Goal: Task Accomplishment & Management: Complete application form

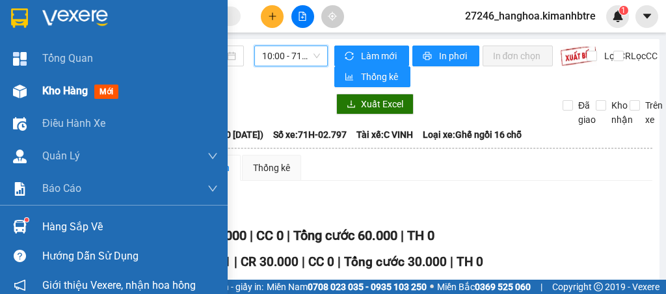
scroll to position [242, 0]
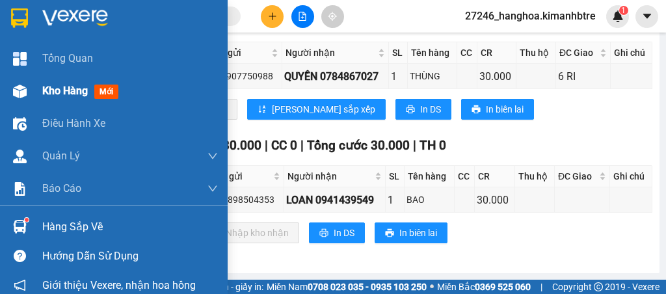
click at [68, 85] on span "Kho hàng" at bounding box center [65, 91] width 46 height 12
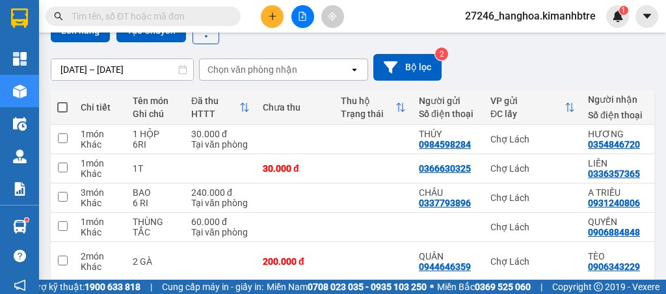
scroll to position [167, 0]
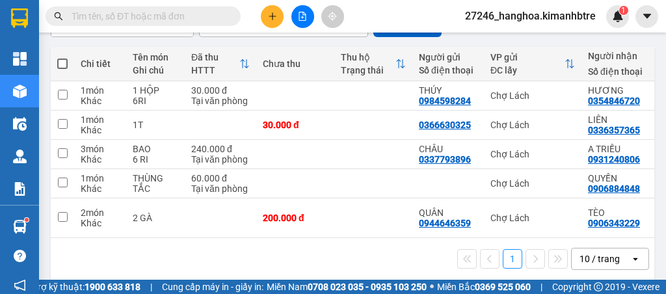
click at [62, 64] on span at bounding box center [62, 64] width 10 height 10
click at [62, 57] on input "checkbox" at bounding box center [62, 57] width 0 height 0
checkbox input "true"
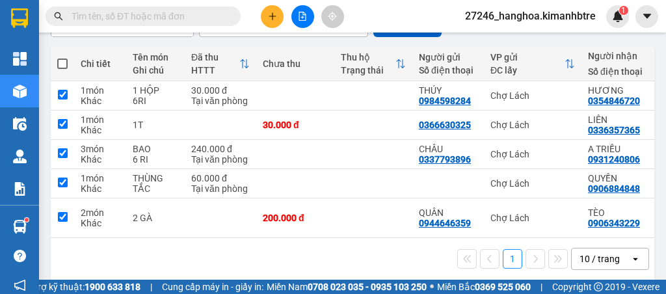
checkbox input "true"
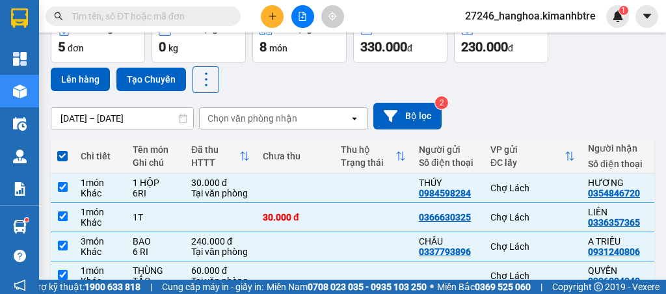
scroll to position [0, 0]
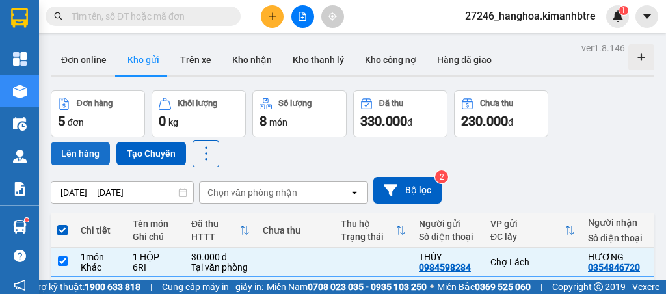
click at [97, 149] on button "Lên hàng" at bounding box center [80, 153] width 59 height 23
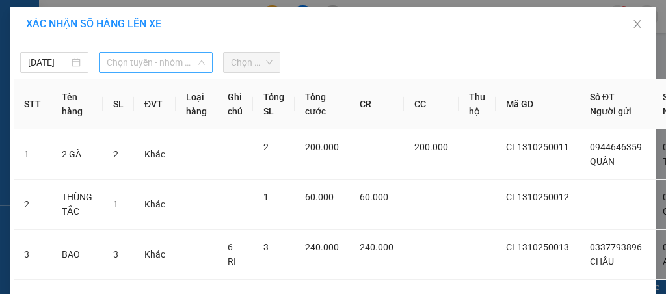
click at [141, 65] on span "Chọn tuyến - nhóm tuyến" at bounding box center [156, 63] width 98 height 20
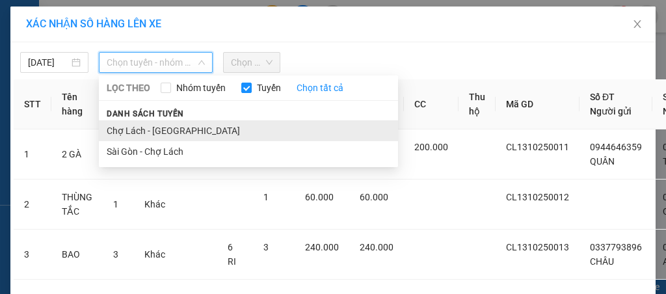
click at [141, 128] on li "Chợ Lách - [GEOGRAPHIC_DATA]" at bounding box center [248, 130] width 299 height 21
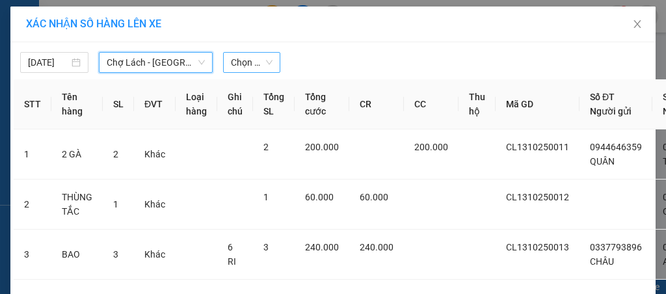
click at [249, 62] on span "Chọn chuyến" at bounding box center [252, 63] width 42 height 20
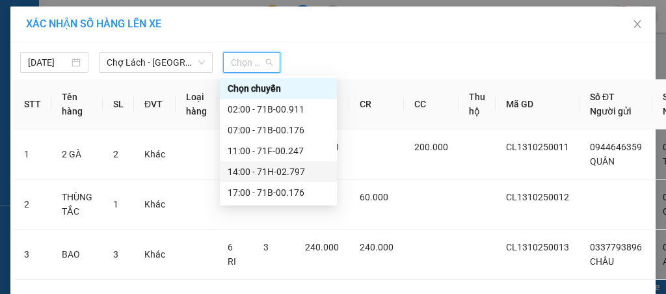
click at [266, 174] on div "14:00 - 71H-02.797" at bounding box center [278, 172] width 101 height 14
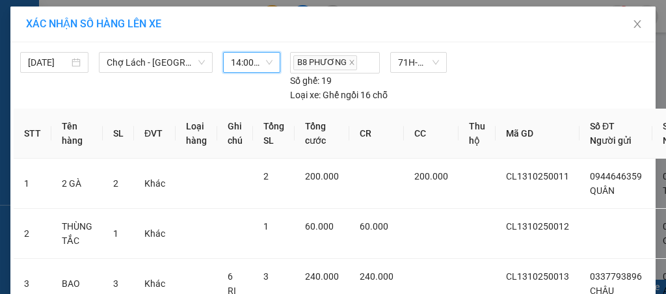
scroll to position [242, 0]
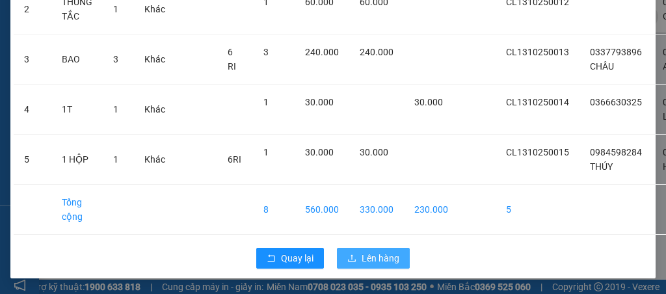
click at [376, 251] on span "Lên hàng" at bounding box center [381, 258] width 38 height 14
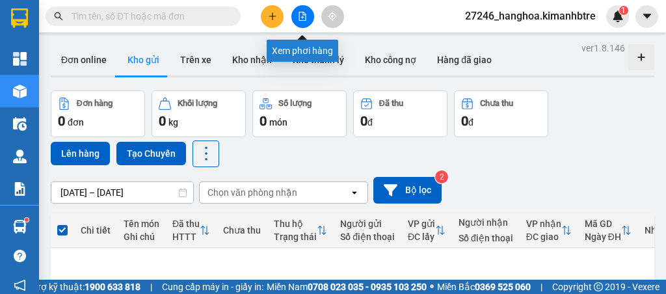
click at [299, 18] on icon "file-add" at bounding box center [302, 16] width 7 height 9
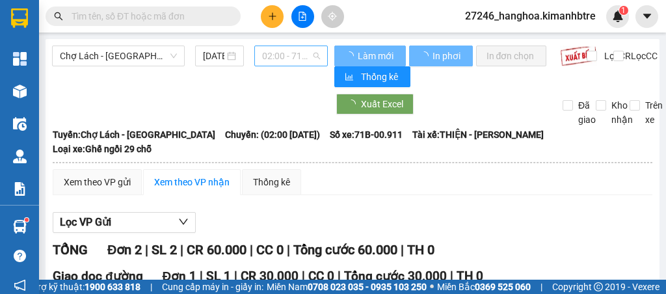
click at [293, 56] on span "02:00 - 71B-00.911" at bounding box center [290, 56] width 57 height 20
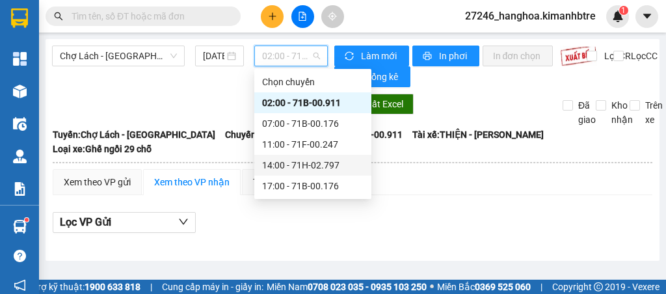
click at [302, 162] on div "14:00 - 71H-02.797" at bounding box center [312, 165] width 101 height 14
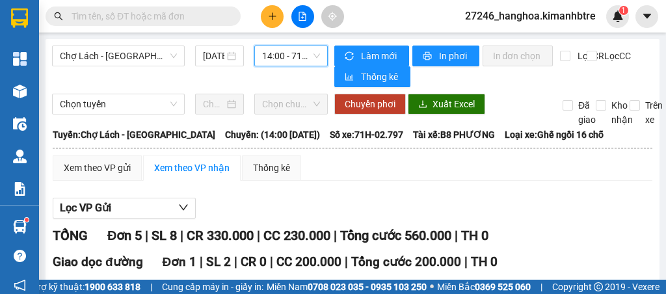
click at [295, 52] on span "14:00 - 71H-02.797" at bounding box center [290, 56] width 57 height 20
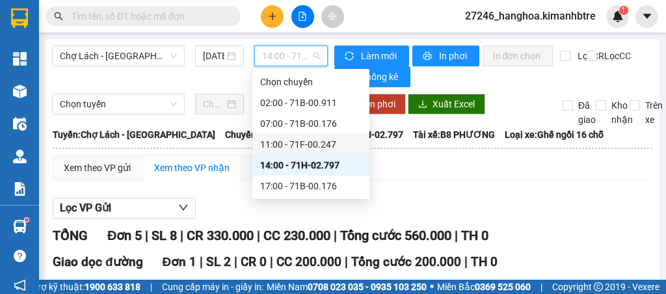
click at [303, 145] on div "11:00 - 71F-00.247" at bounding box center [310, 144] width 101 height 14
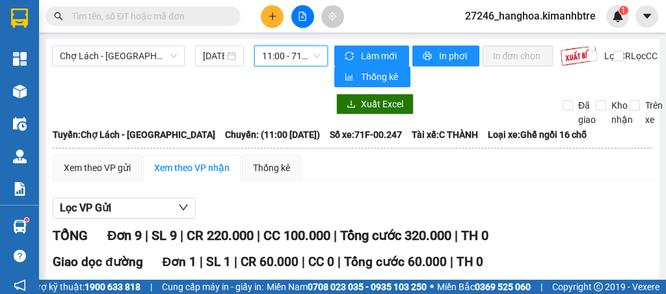
click at [286, 54] on span "11:00 - 71F-00.247" at bounding box center [290, 56] width 57 height 20
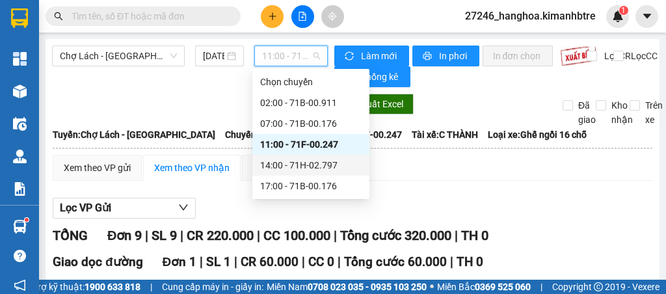
click at [301, 165] on div "14:00 - 71H-02.797" at bounding box center [310, 165] width 101 height 14
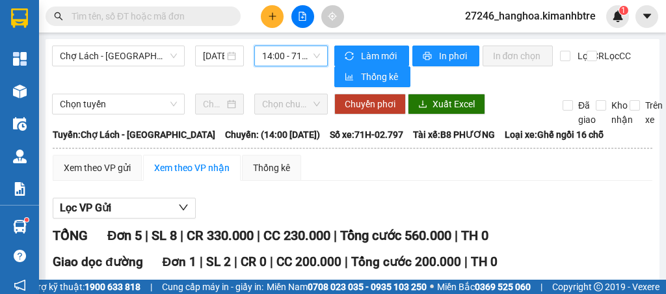
scroll to position [303, 0]
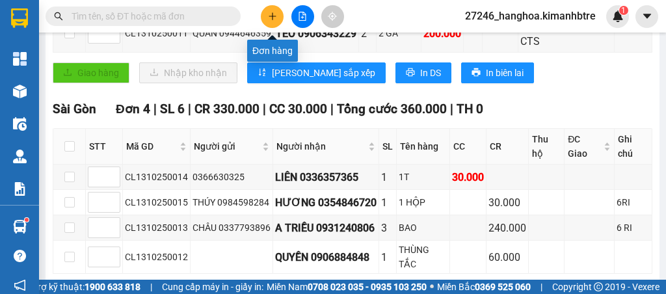
click at [268, 18] on icon "plus" at bounding box center [272, 16] width 9 height 9
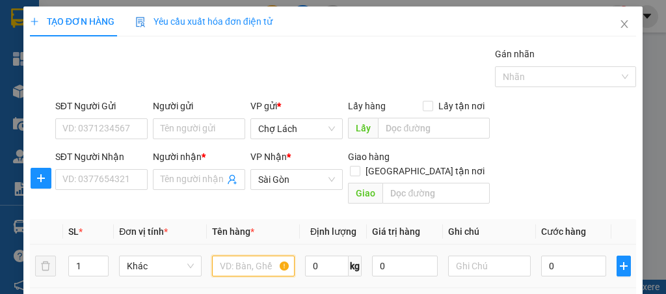
click at [242, 256] on input "text" at bounding box center [253, 266] width 83 height 21
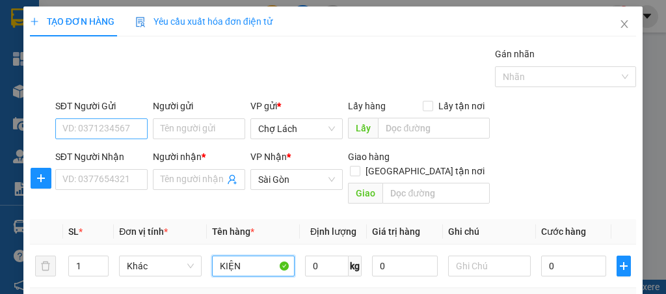
type input "KIỆN"
click at [108, 127] on input "SĐT Người Gửi" at bounding box center [101, 128] width 92 height 21
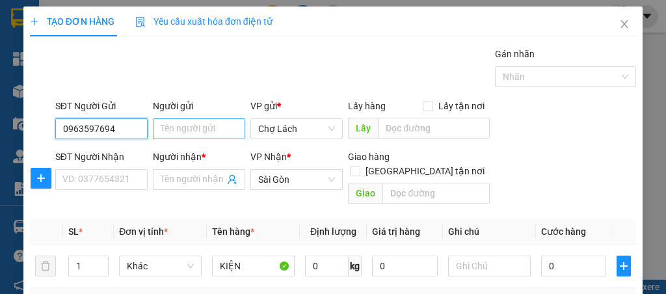
type input "0963597694"
click at [195, 132] on input "Người gửi" at bounding box center [199, 128] width 92 height 21
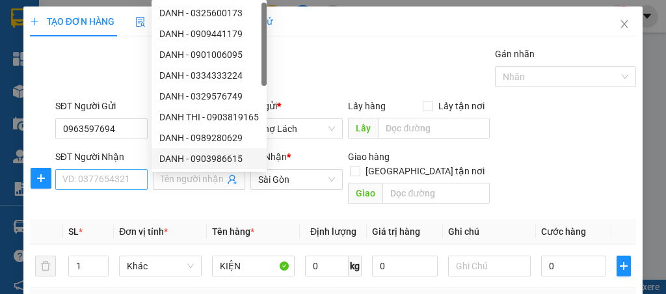
type input "DANH"
click at [75, 178] on input "SĐT Người Nhận" at bounding box center [101, 179] width 92 height 21
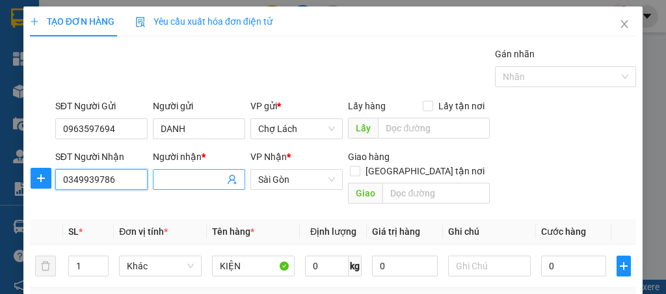
type input "0349939786"
click at [185, 174] on input "Người nhận *" at bounding box center [193, 179] width 64 height 14
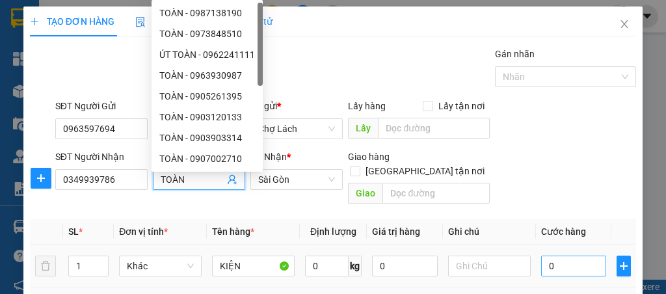
type input "TOÀN"
click at [566, 256] on input "0" at bounding box center [574, 266] width 66 height 21
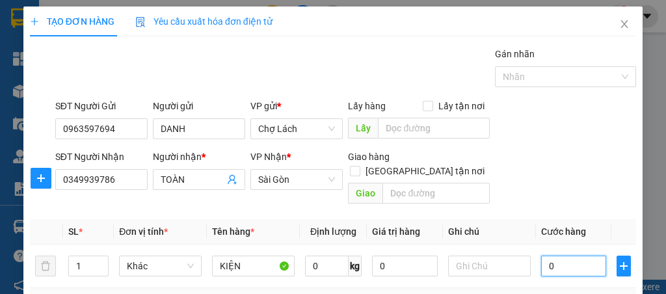
type input "5"
type input "50"
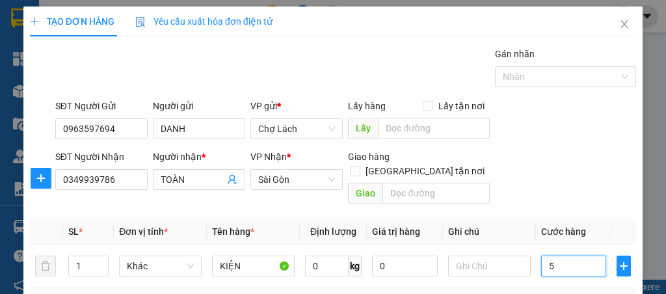
type input "50"
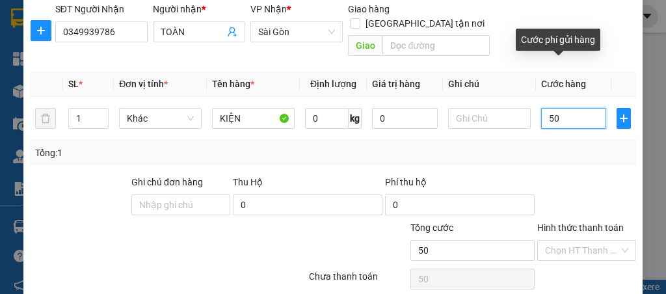
scroll to position [185, 0]
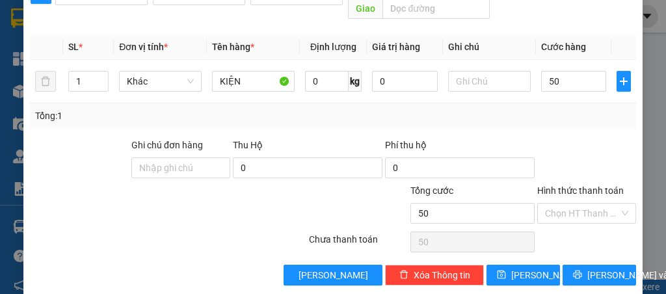
type input "50.000"
click at [559, 142] on div at bounding box center [586, 161] width 101 height 46
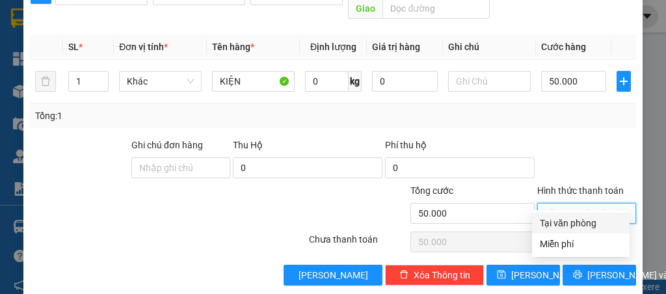
click at [576, 204] on input "Hình thức thanh toán" at bounding box center [582, 214] width 74 height 20
click at [572, 224] on div "Tại văn phòng" at bounding box center [581, 223] width 82 height 14
type input "0"
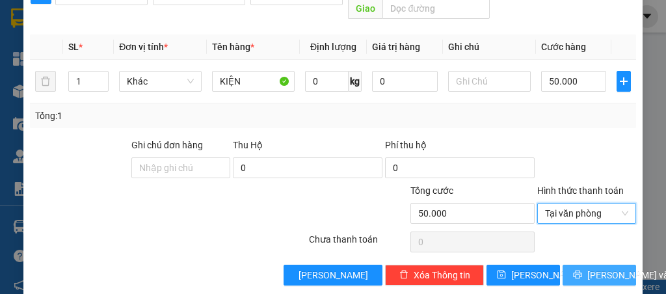
click at [581, 265] on button "[PERSON_NAME] và In" at bounding box center [600, 275] width 74 height 21
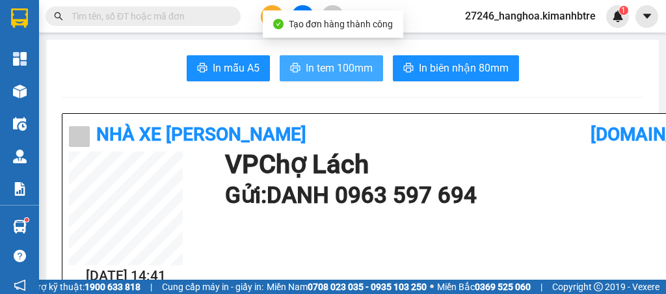
click at [312, 67] on span "In tem 100mm" at bounding box center [339, 68] width 67 height 16
